Goal: Find specific page/section: Find specific page/section

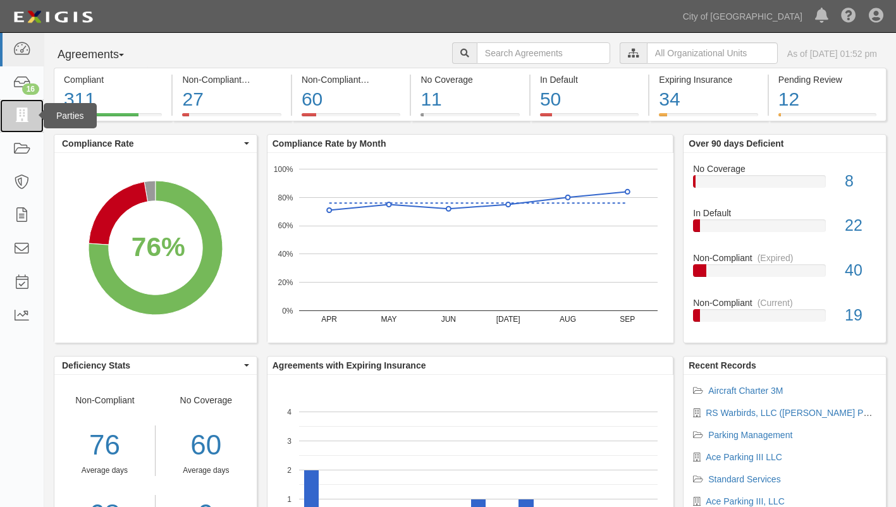
click at [18, 119] on icon at bounding box center [22, 116] width 18 height 15
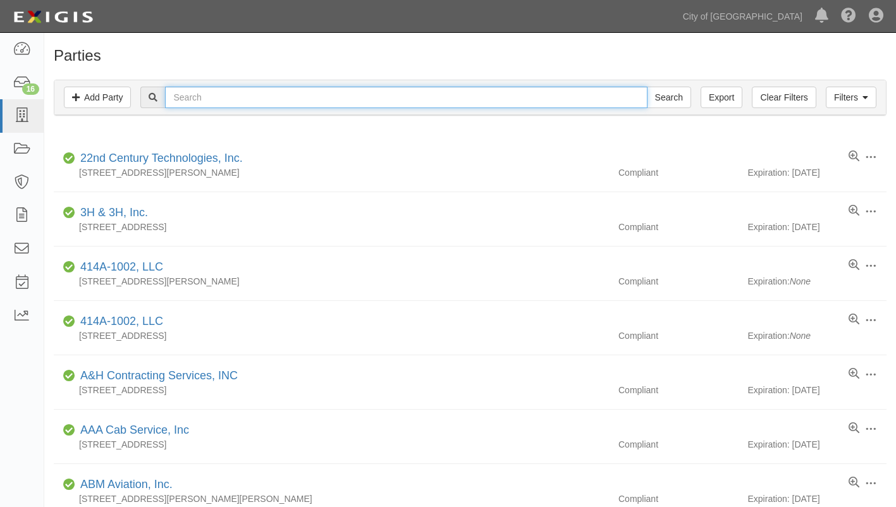
click at [232, 95] on input "text" at bounding box center [406, 98] width 482 height 22
type input "ACE PARKING"
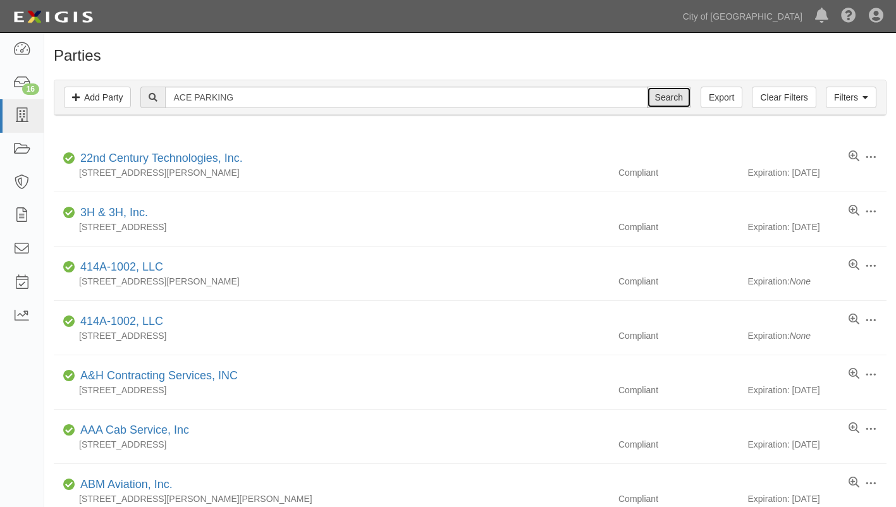
click at [662, 100] on input "Search" at bounding box center [669, 98] width 44 height 22
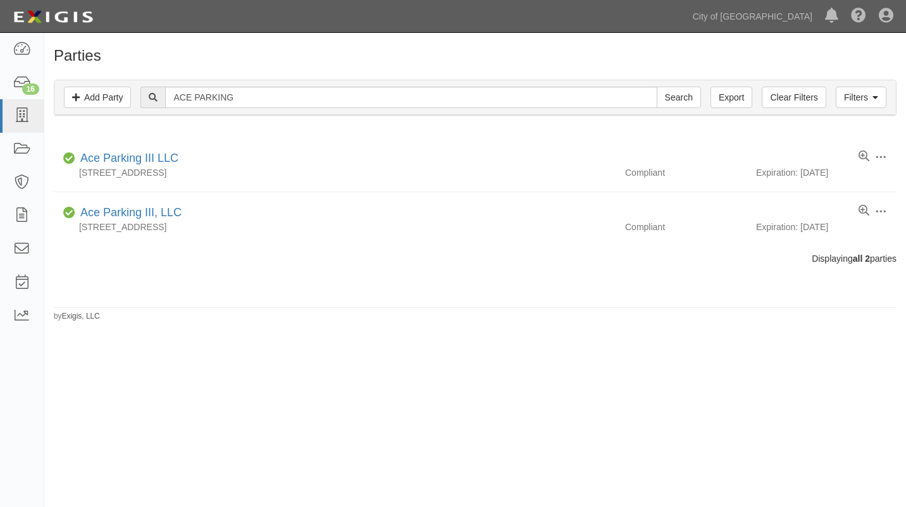
drag, startPoint x: 0, startPoint y: 0, endPoint x: 429, endPoint y: 249, distance: 496.6
click at [428, 249] on div "Parties Add Party Filters Add Party Clear Filters Export ACE PARKING Search Fil…" at bounding box center [475, 184] width 862 height 275
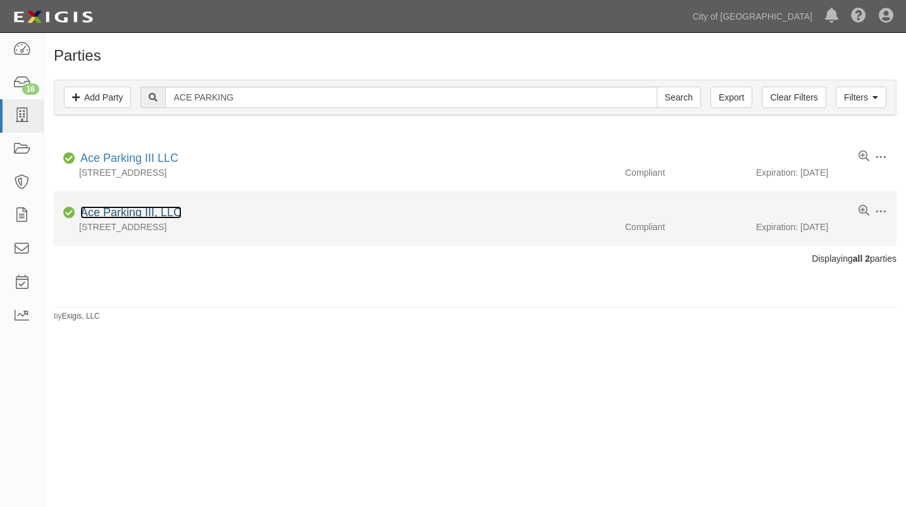
click at [152, 214] on link "Ace Parking III, LLC" at bounding box center [130, 212] width 101 height 13
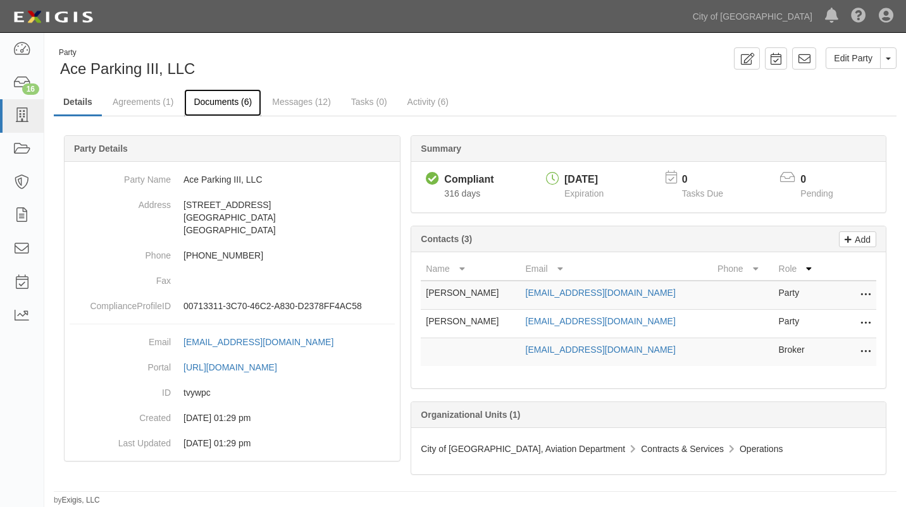
click at [226, 101] on link "Documents (6)" at bounding box center [222, 102] width 77 height 27
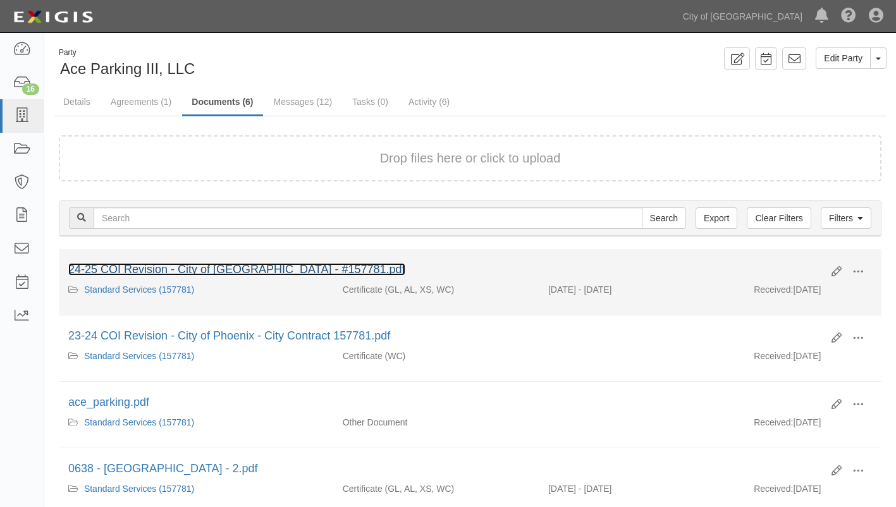
click at [233, 264] on link "24-25 COI Revision - City of Phoenix - #157781.pdf" at bounding box center [236, 269] width 337 height 13
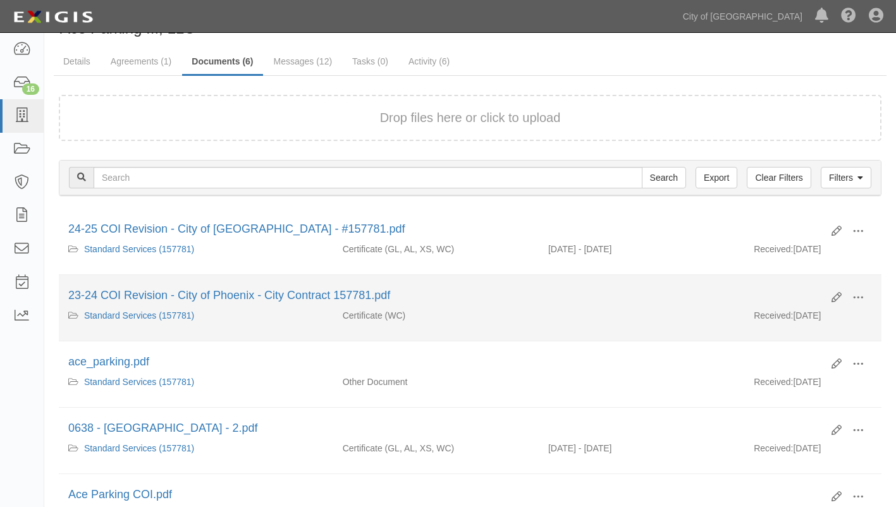
scroll to position [63, 0]
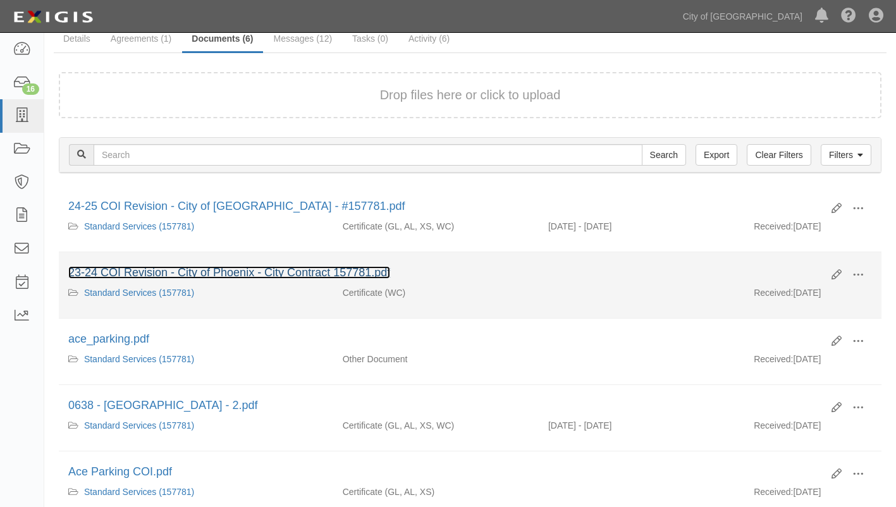
click at [251, 273] on link "23-24 COI Revision - City of Phoenix - City Contract 157781.pdf" at bounding box center [229, 272] width 322 height 13
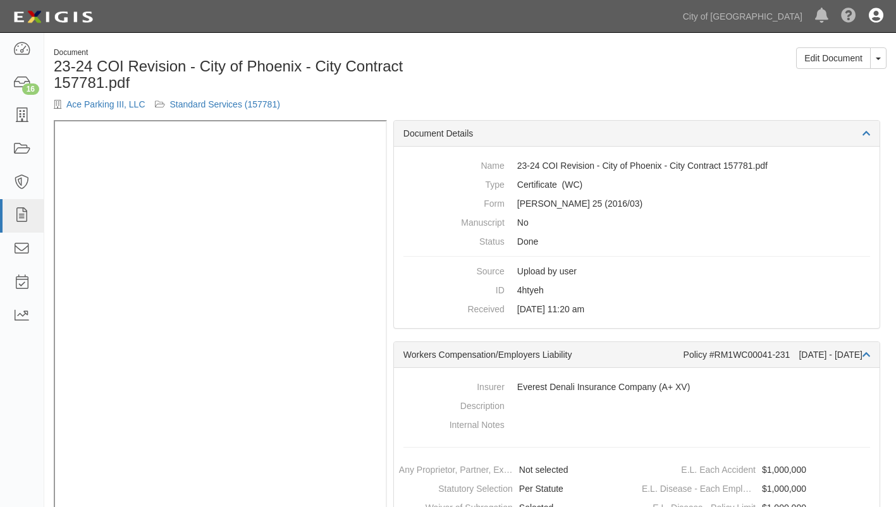
click at [879, 13] on icon at bounding box center [876, 16] width 15 height 15
click at [628, 18] on div "Dashboard 16 Inbox Parties Agreements Coverages Documents Messages Tasks Report…" at bounding box center [447, 16] width 877 height 32
click at [875, 18] on icon at bounding box center [876, 16] width 15 height 15
click at [808, 78] on link "Sign Out" at bounding box center [839, 73] width 100 height 25
